Goal: Information Seeking & Learning: Find specific fact

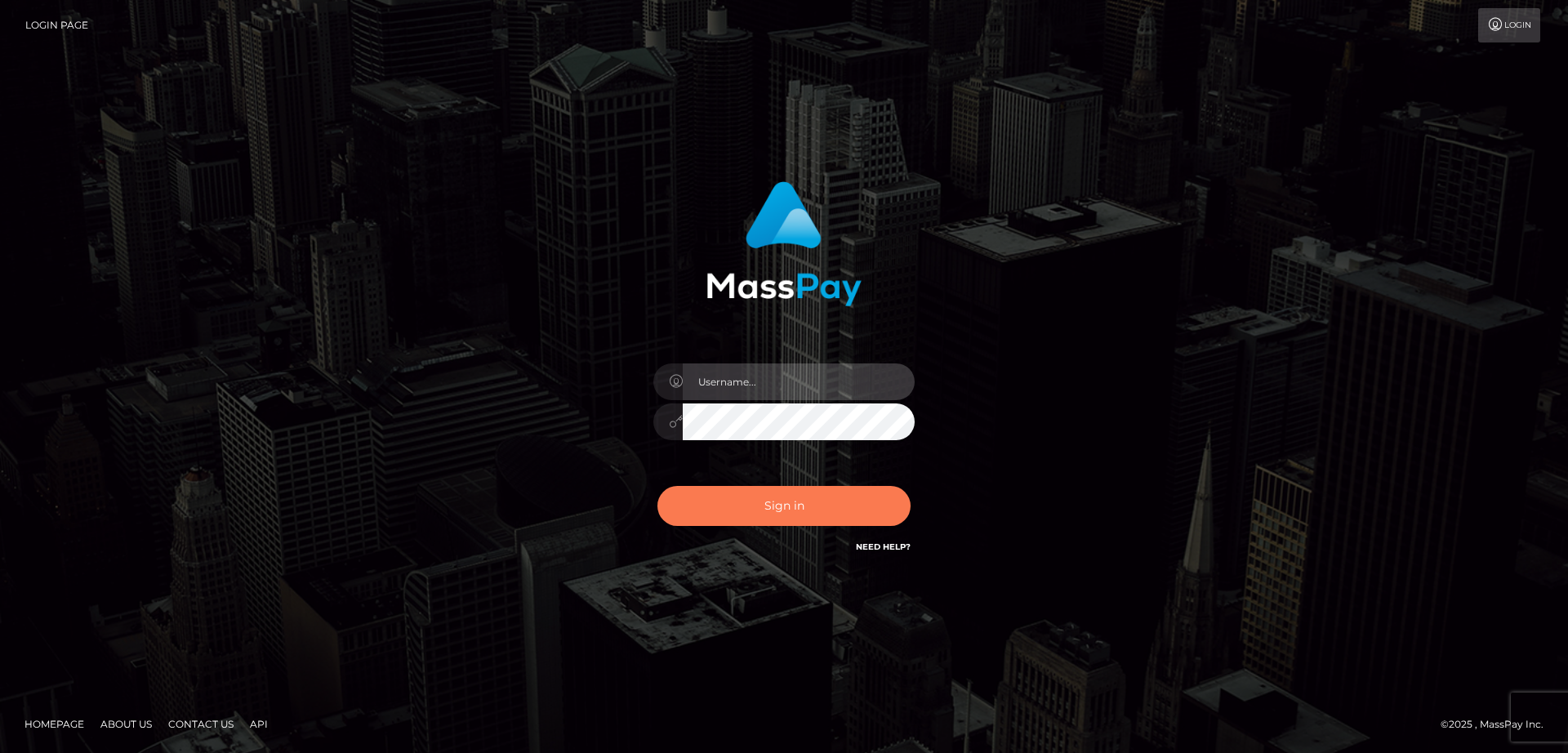
type input "nt.es"
checkbox input "true"
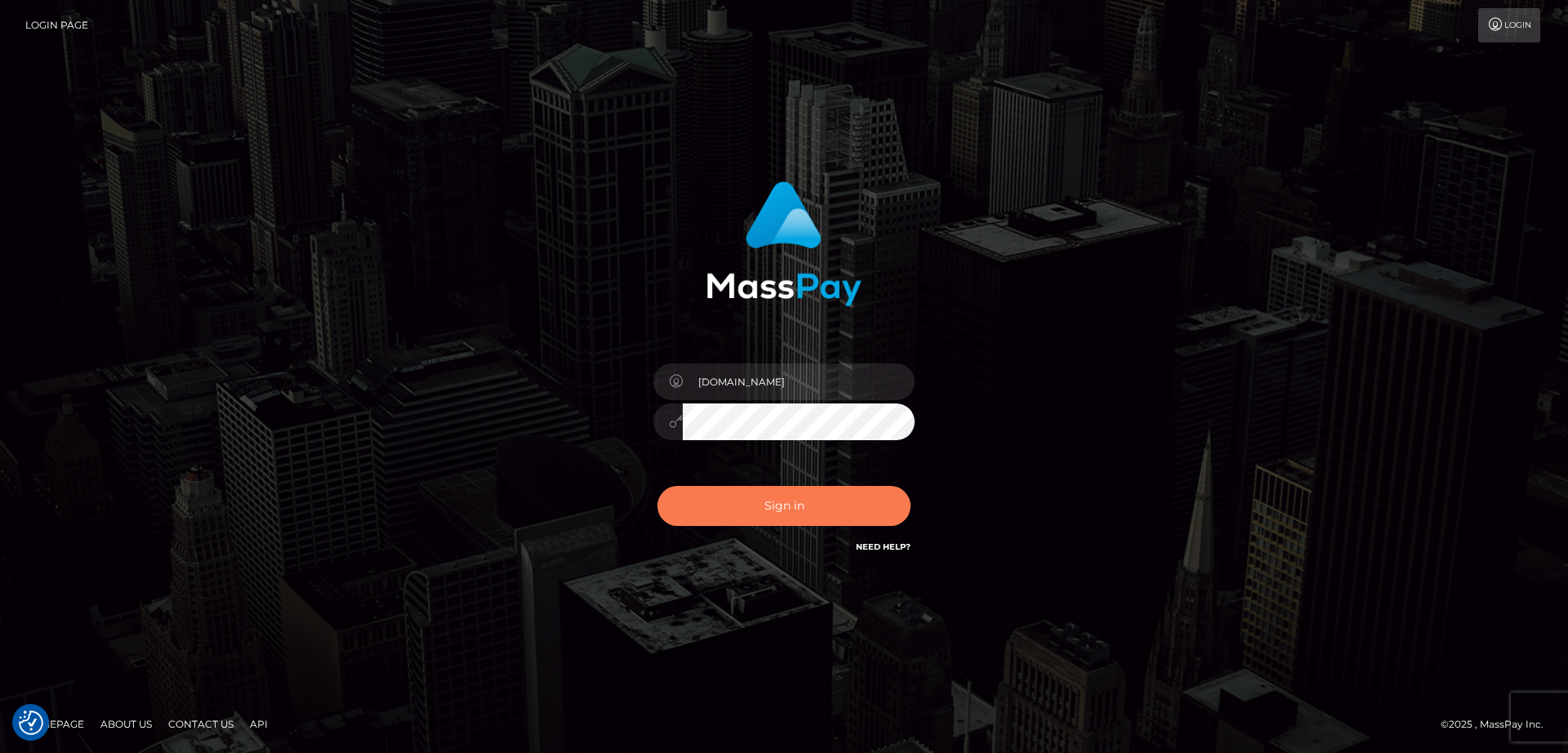
click at [753, 495] on button "Sign in" at bounding box center [784, 506] width 253 height 40
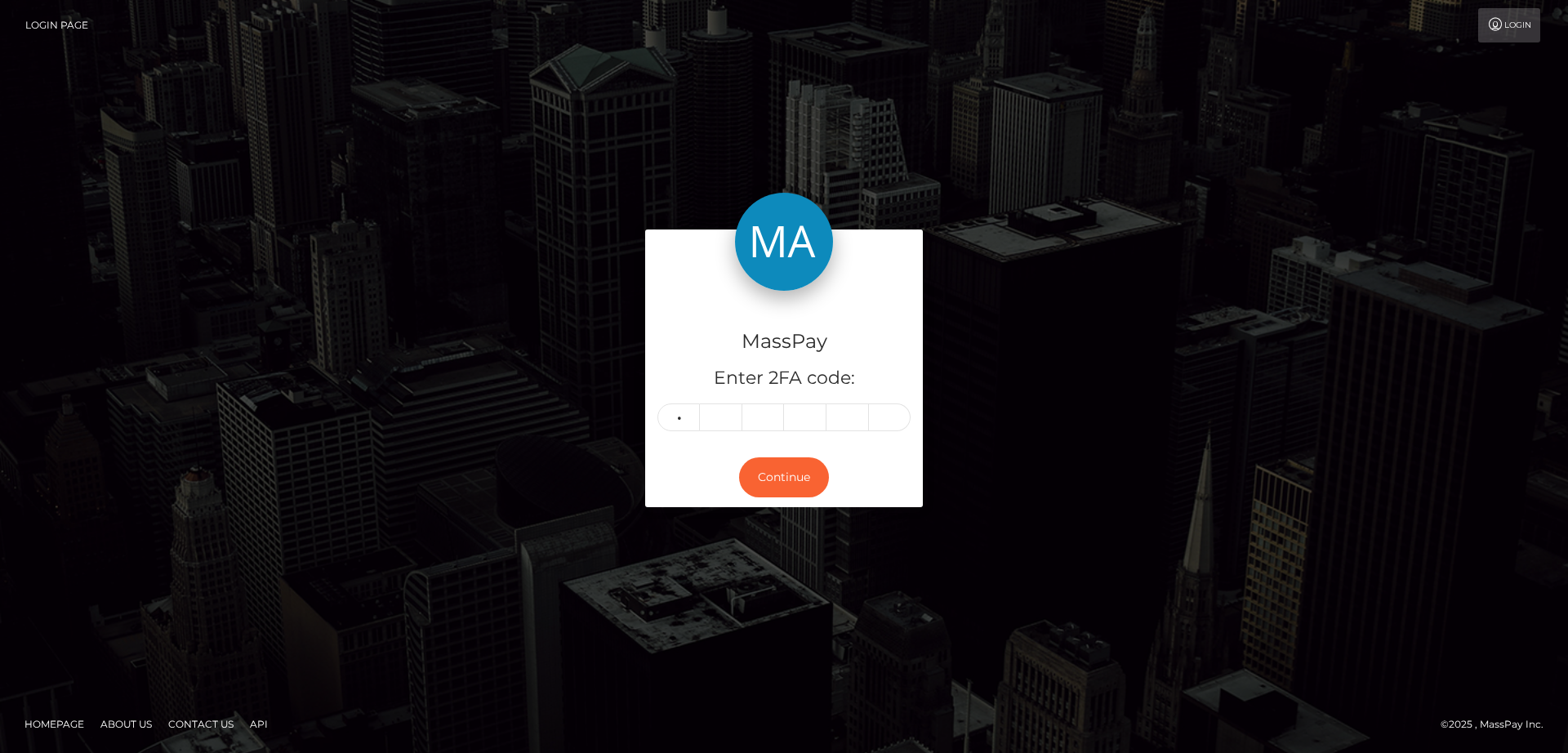
type input "0"
type input "7"
type input "3"
type input "6"
type input "4"
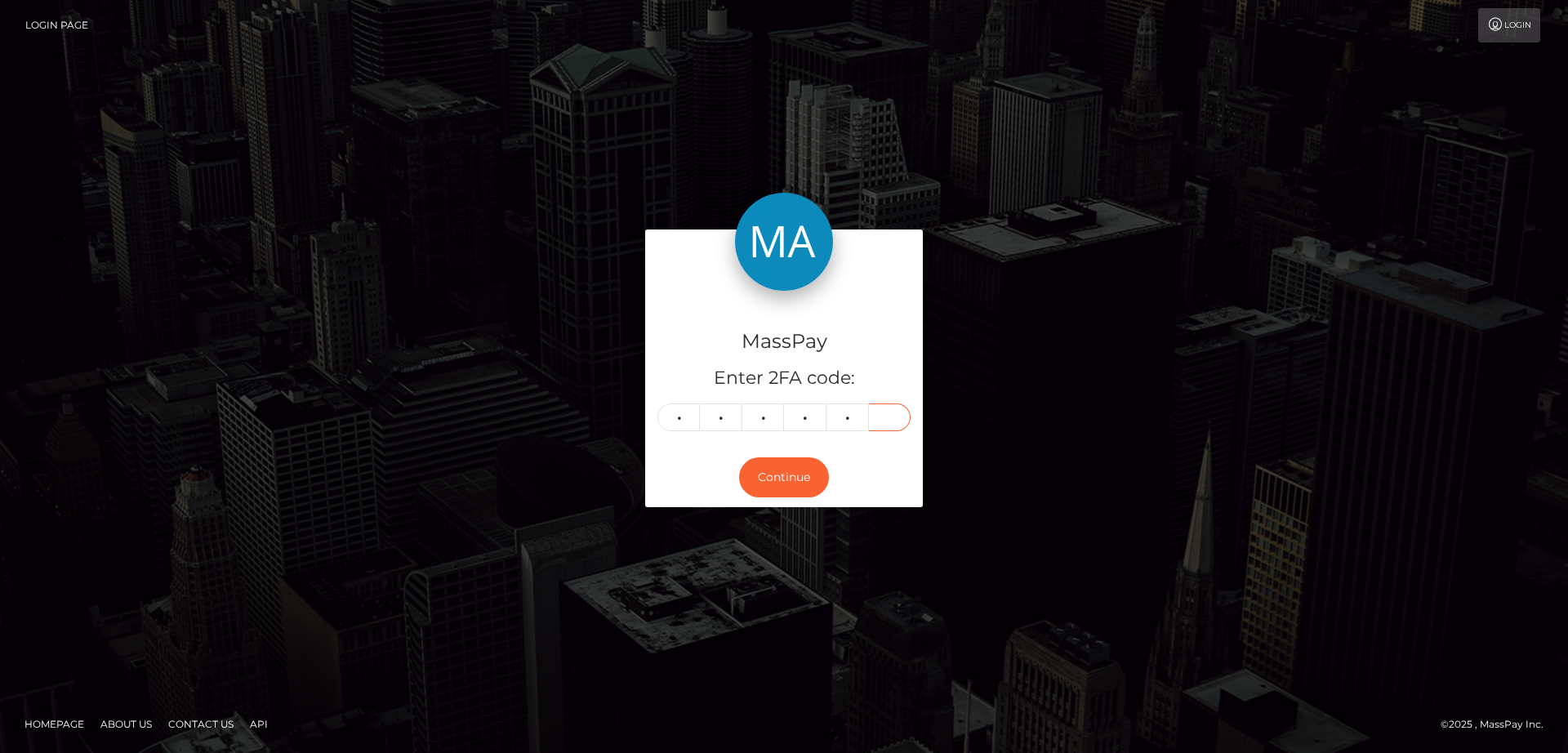
type input "5"
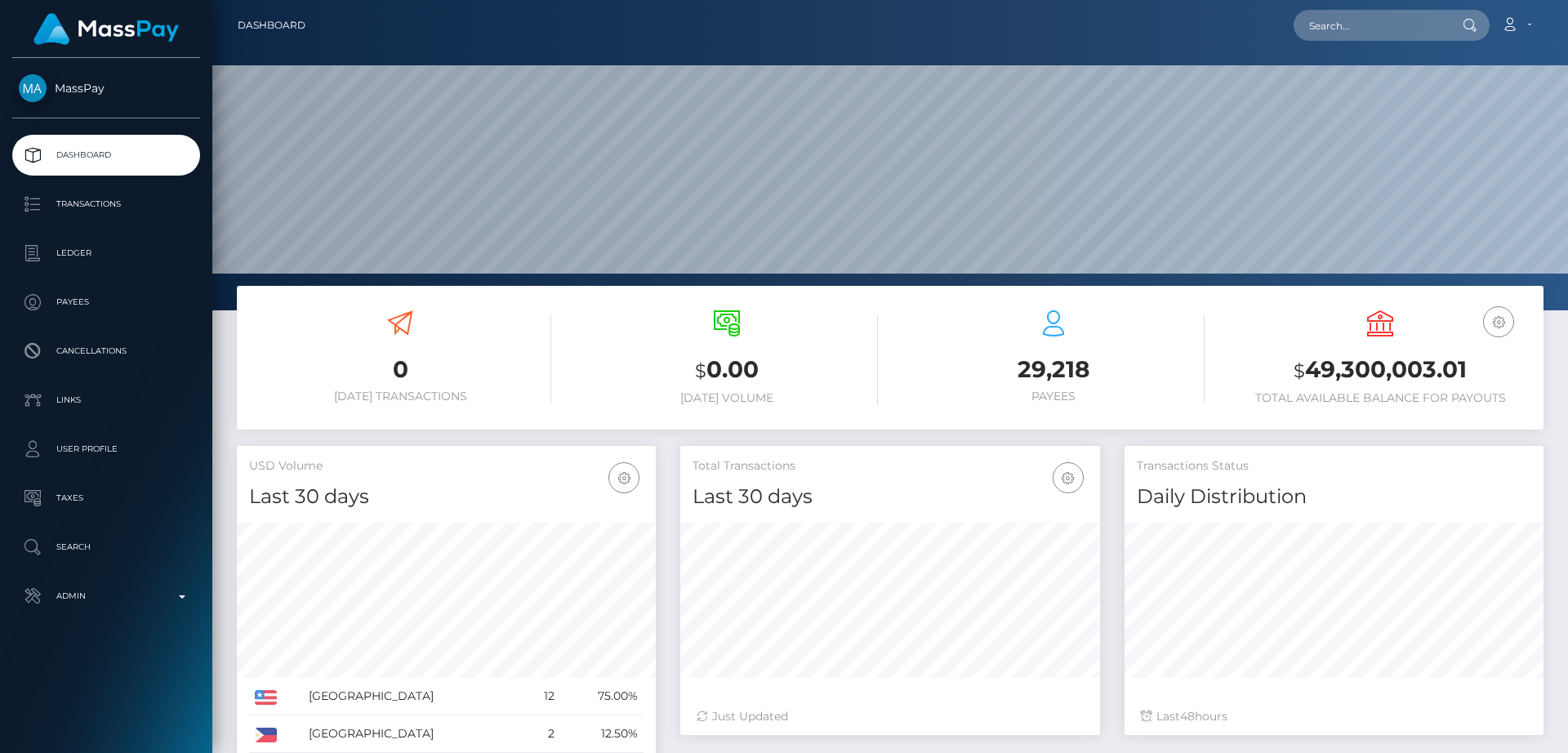
scroll to position [290, 420]
click at [1333, 39] on input "text" at bounding box center [1370, 26] width 153 height 31
paste input "zve.twentythree@gmail.com"
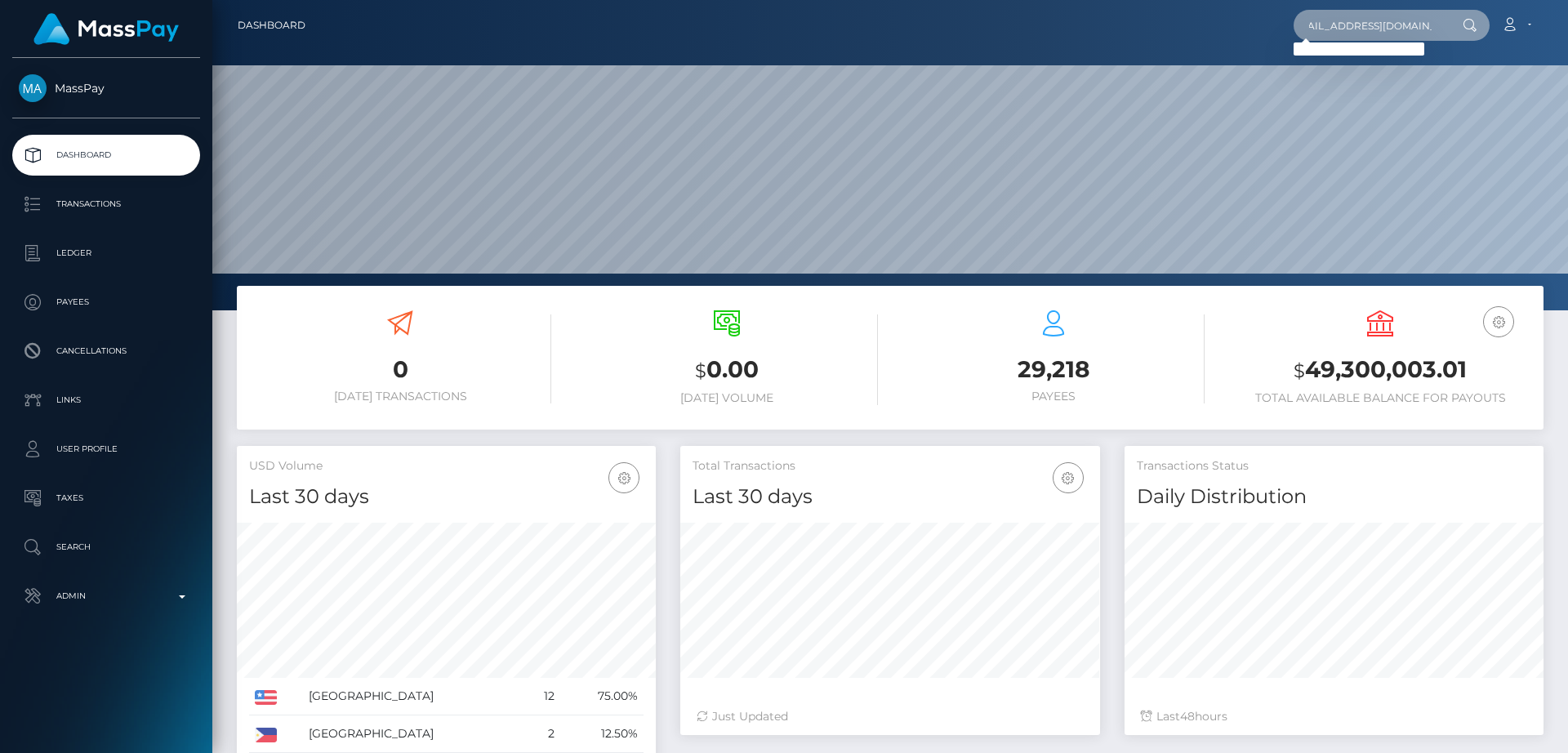
type input "zve.twentythree@gmail.com"
click at [65, 570] on ul "Dashboard Transactions Ledger Payees Cancellations Links Taxes" at bounding box center [106, 375] width 212 height 482
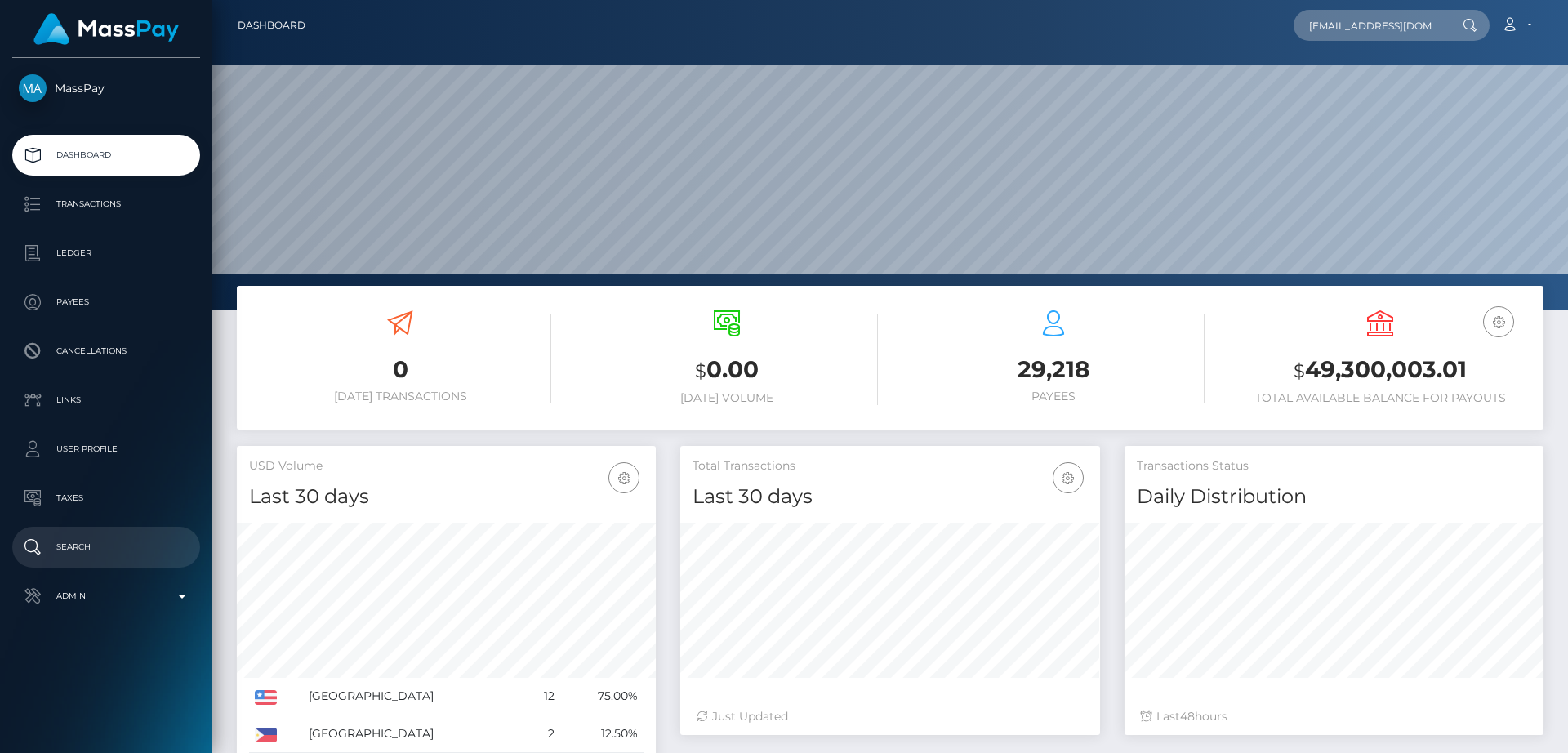
click at [64, 552] on p "Search" at bounding box center [106, 547] width 175 height 25
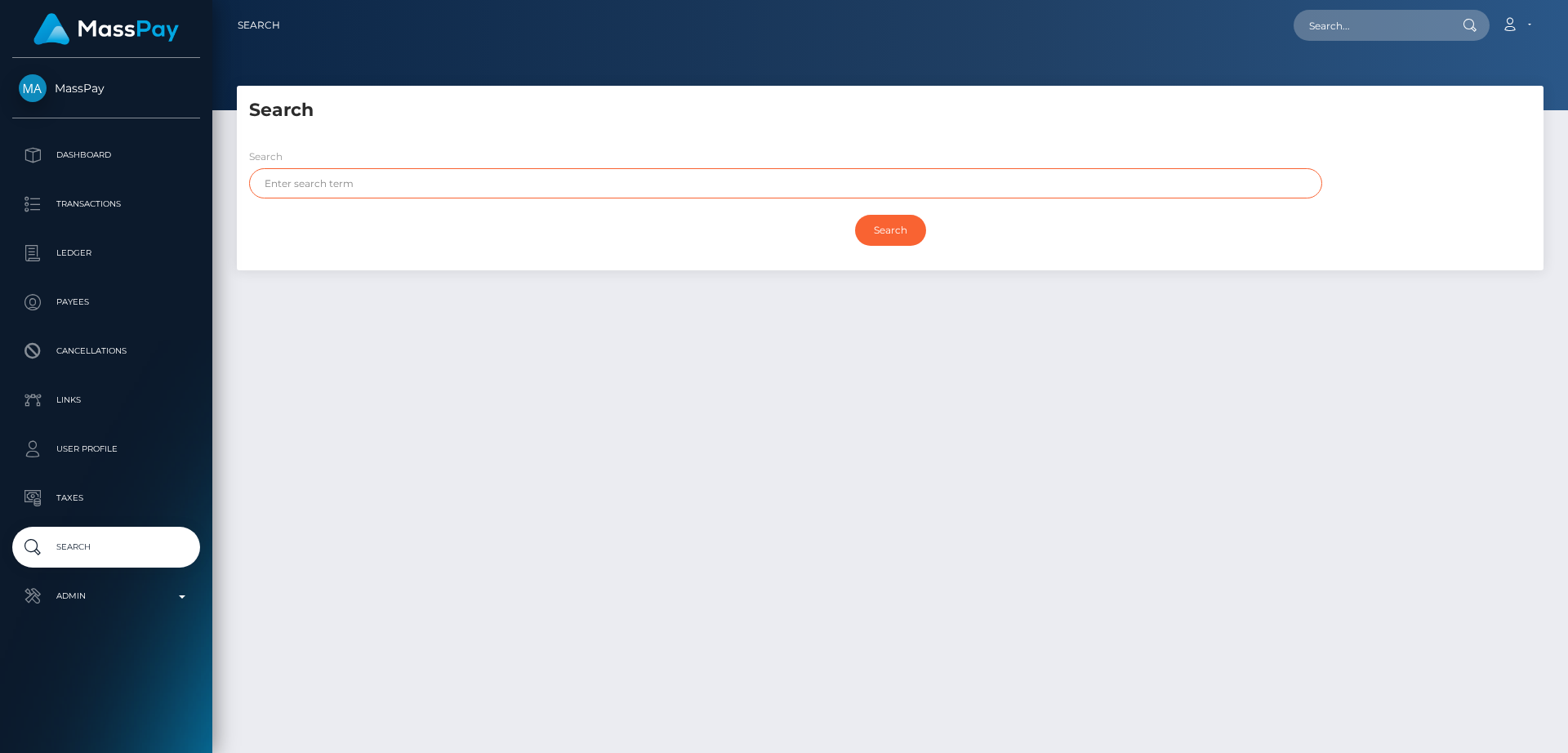
click at [444, 195] on input "text" at bounding box center [786, 183] width 1073 height 30
paste input "Zoe Ellis"
type input "Zoe Ellis"
click at [855, 215] on input "Search" at bounding box center [890, 231] width 71 height 31
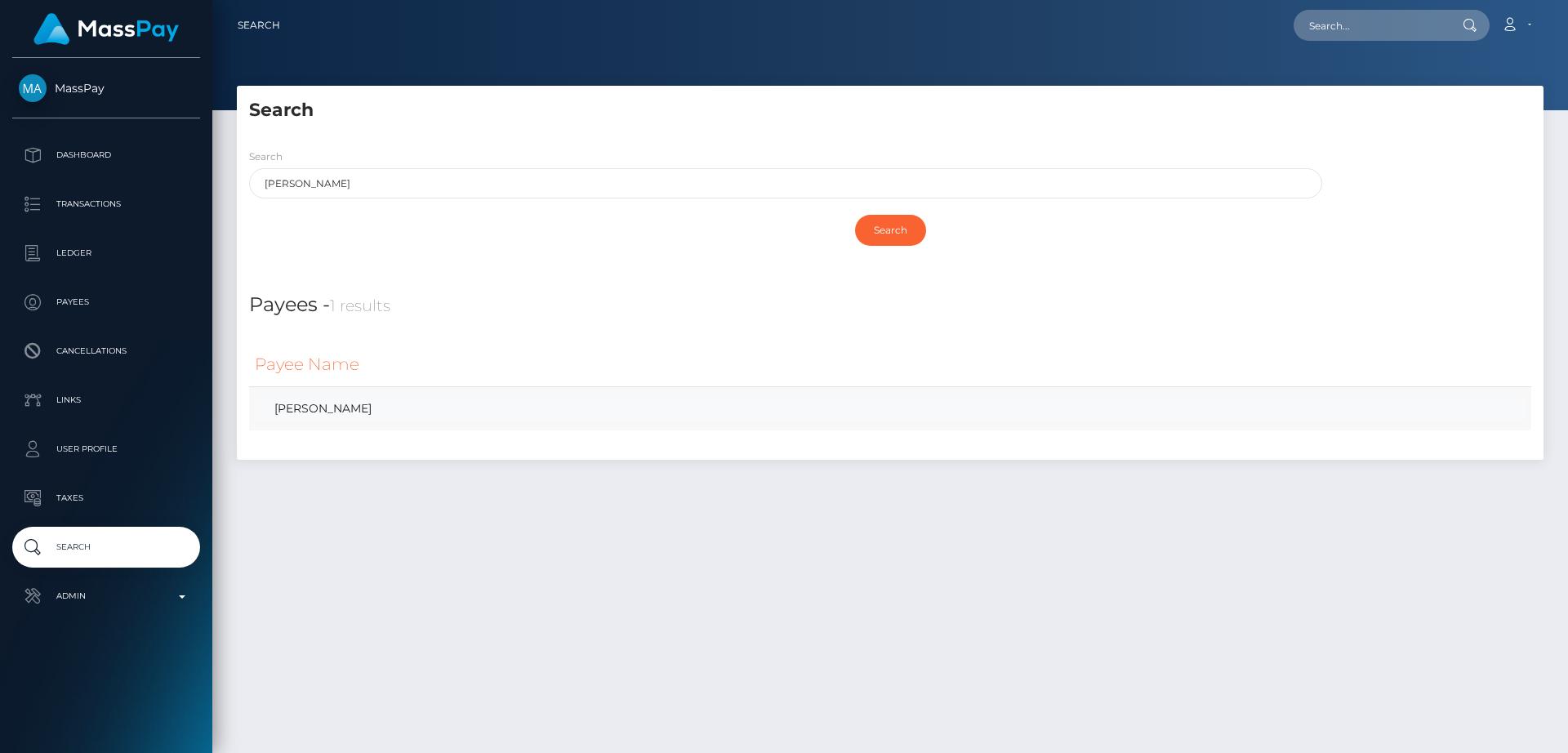
click at [350, 413] on link "Zoe Victoria Ellis" at bounding box center [890, 408] width 1271 height 24
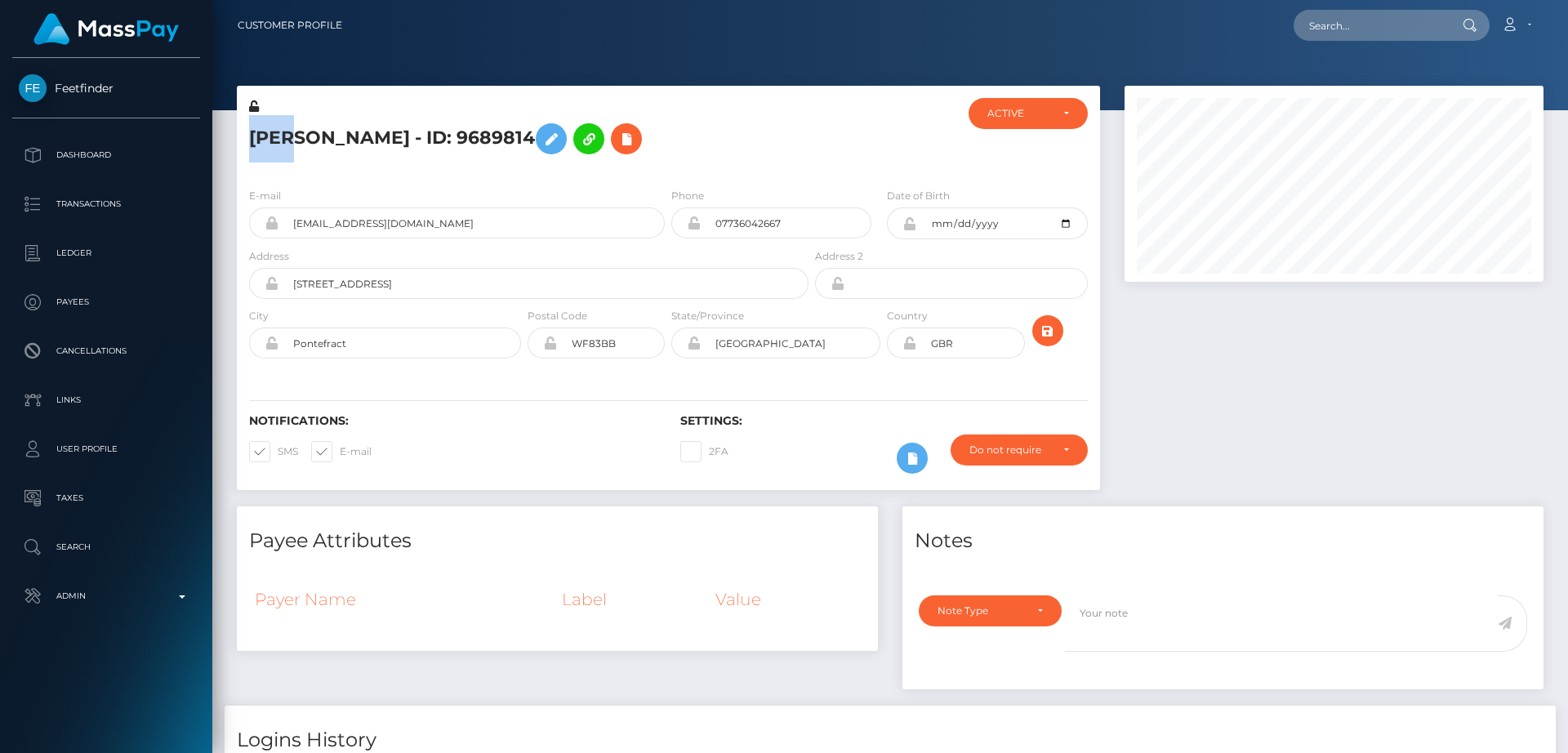
scroll to position [196, 420]
click at [275, 123] on h5 "Zoe Victoria Ellis - ID: 9689814" at bounding box center [524, 138] width 550 height 47
drag, startPoint x: 275, startPoint y: 123, endPoint x: 262, endPoint y: 130, distance: 14.8
click at [262, 130] on h5 "Zoe Victoria Ellis - ID: 9689814" at bounding box center [524, 138] width 550 height 47
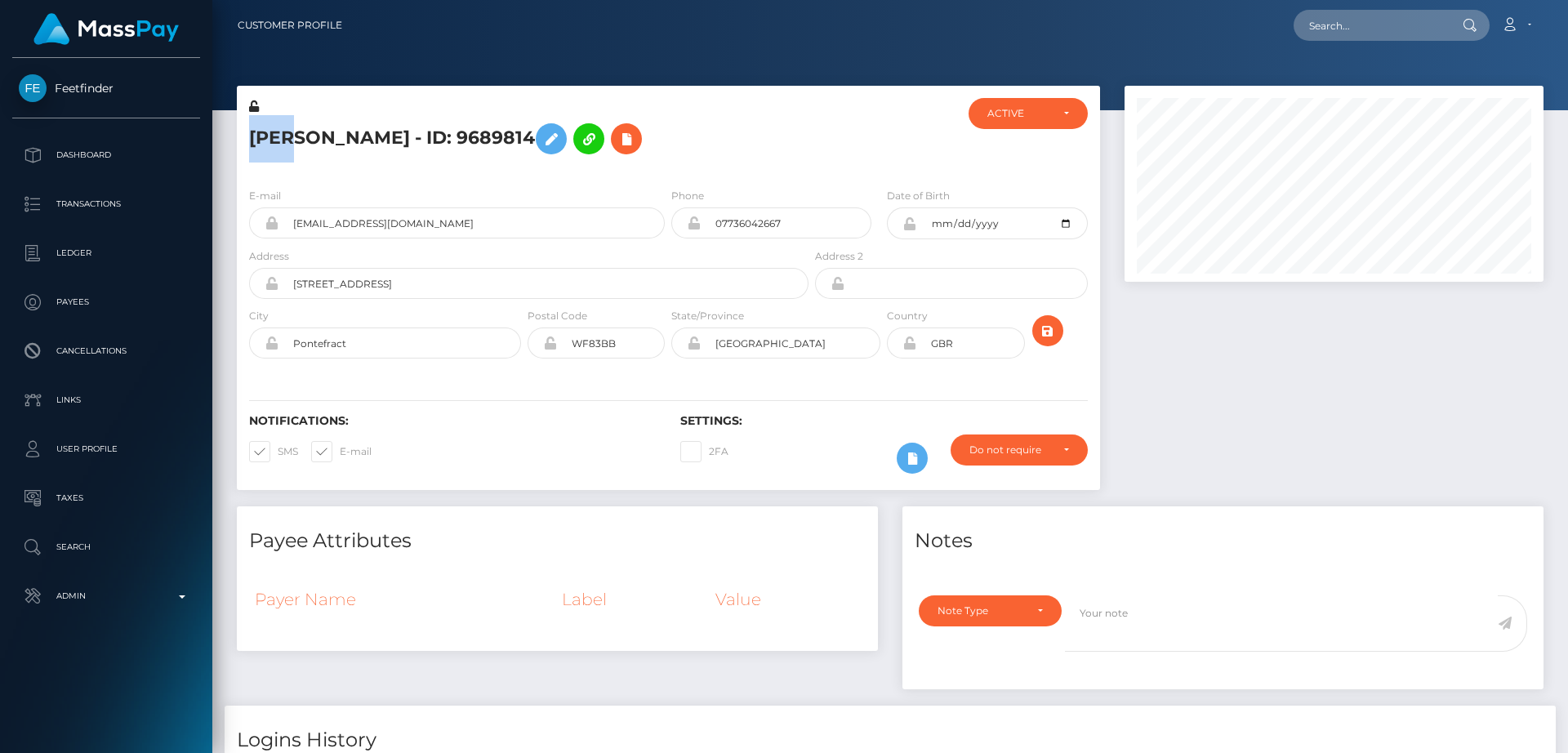
copy h5 "Zoe"
drag, startPoint x: 396, startPoint y: 229, endPoint x: 294, endPoint y: 222, distance: 102.2
click at [294, 222] on input "zoeellisx@msn.com" at bounding box center [472, 223] width 387 height 31
